Goal: Check status: Check status

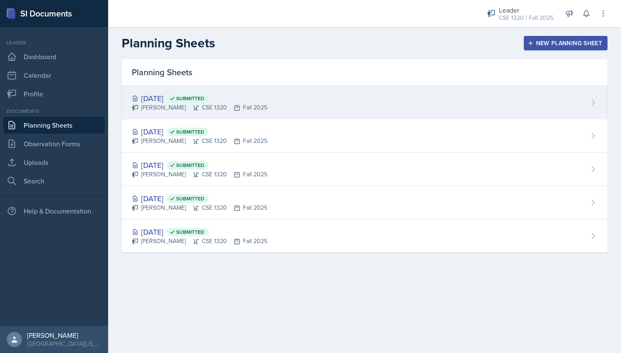
click at [337, 106] on div "[DATE] Submitted [PERSON_NAME] CSE 1320 Fall 2025" at bounding box center [365, 102] width 486 height 33
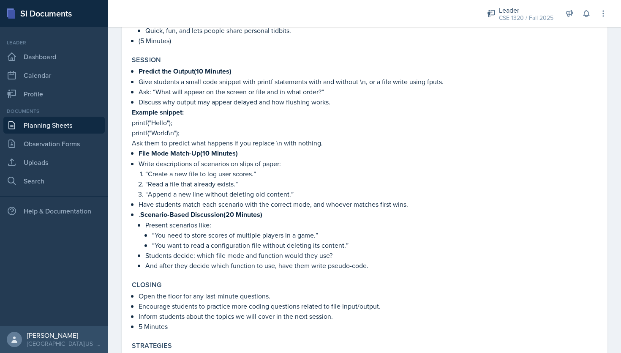
scroll to position [308, 0]
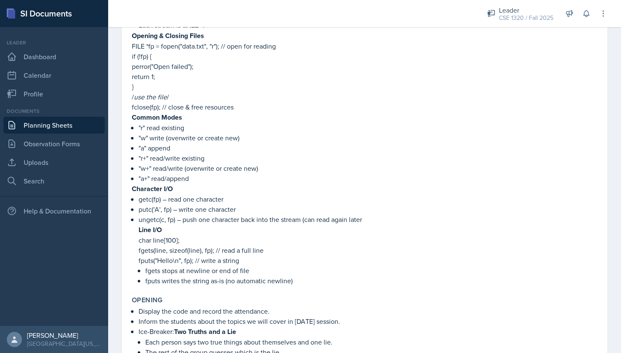
click at [77, 127] on link "Planning Sheets" at bounding box center [53, 125] width 101 height 17
